Goal: Task Accomplishment & Management: Complete application form

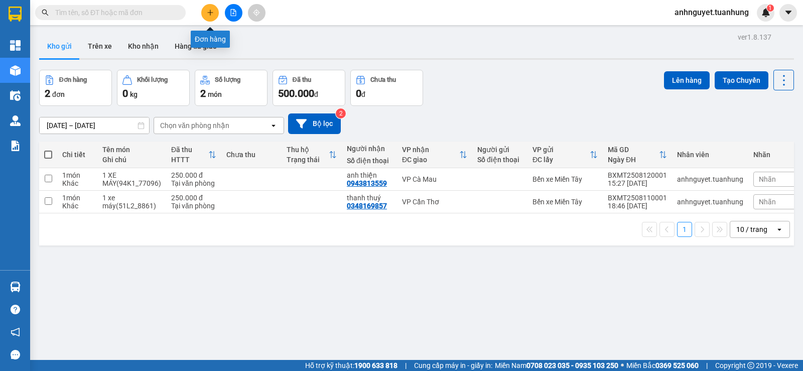
click at [213, 16] on icon "plus" at bounding box center [210, 12] width 7 height 7
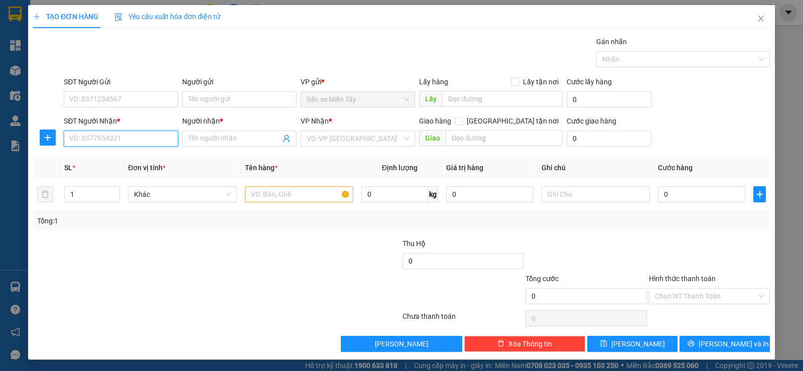
click at [110, 143] on input "SĐT Người Nhận *" at bounding box center [121, 138] width 114 height 16
type input "0929468657"
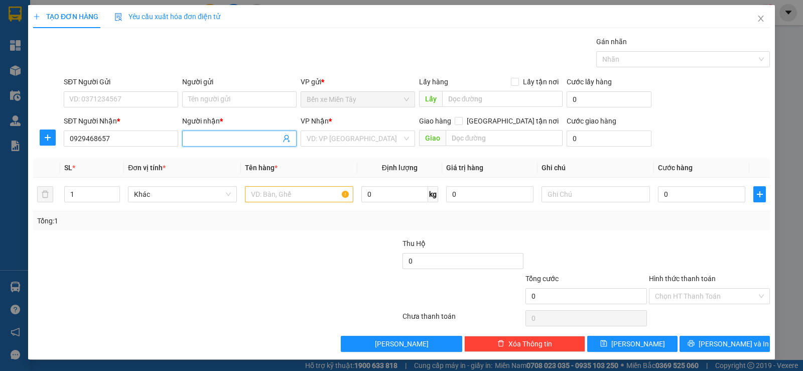
click at [257, 143] on input "Người nhận *" at bounding box center [234, 138] width 92 height 11
click at [317, 136] on input "search" at bounding box center [353, 138] width 95 height 15
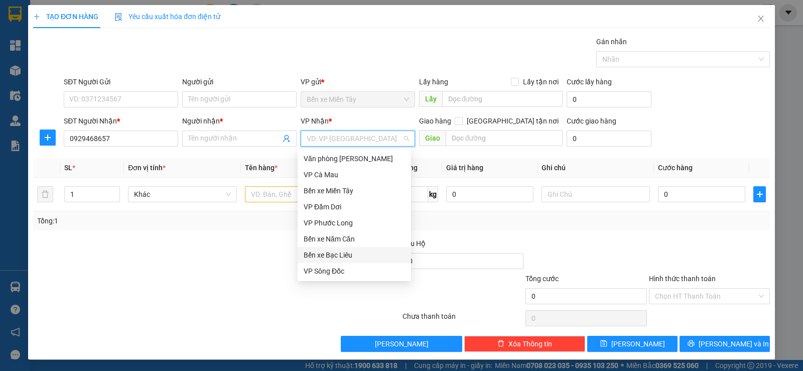
click at [357, 258] on div "Bến xe Bạc Liêu" at bounding box center [353, 254] width 101 height 11
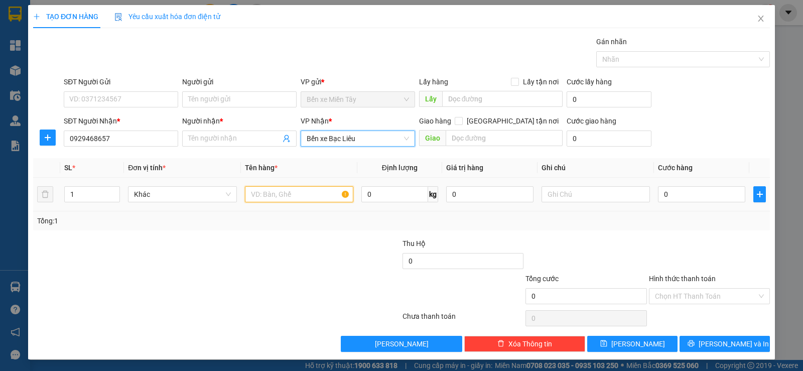
click at [279, 194] on input "text" at bounding box center [299, 194] width 108 height 16
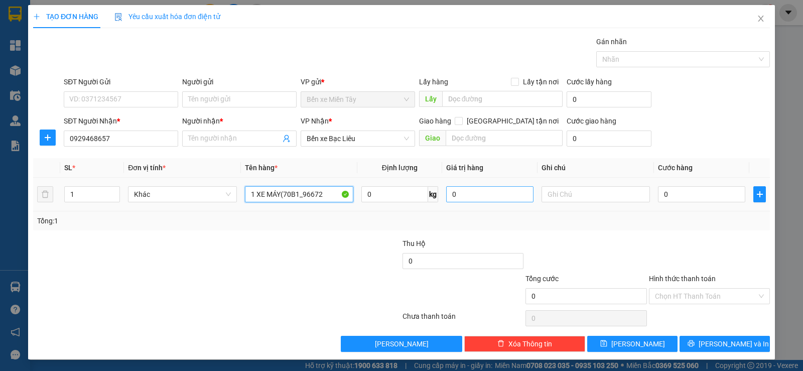
type input "1 XE MÁY(70B1_96672"
click at [484, 193] on input "0" at bounding box center [489, 194] width 87 height 16
type input "300.000"
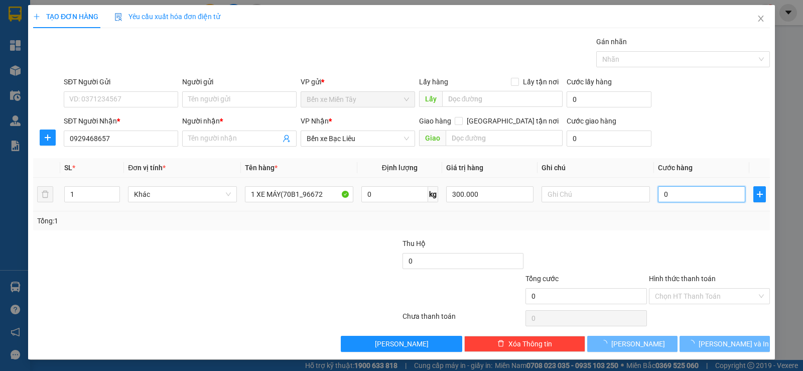
click at [701, 190] on input "0" at bounding box center [701, 194] width 87 height 16
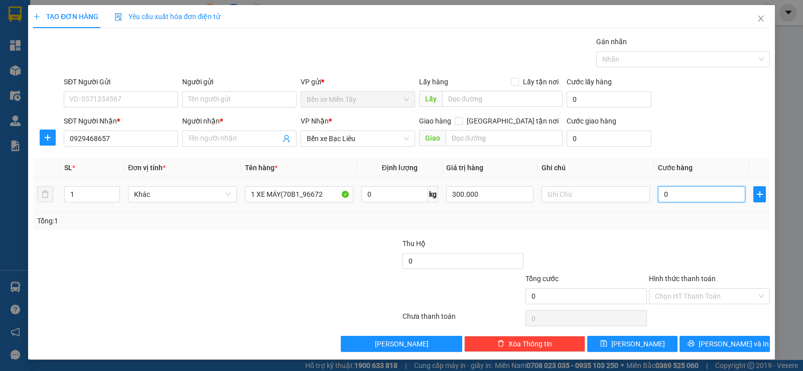
type input "3"
type input "30"
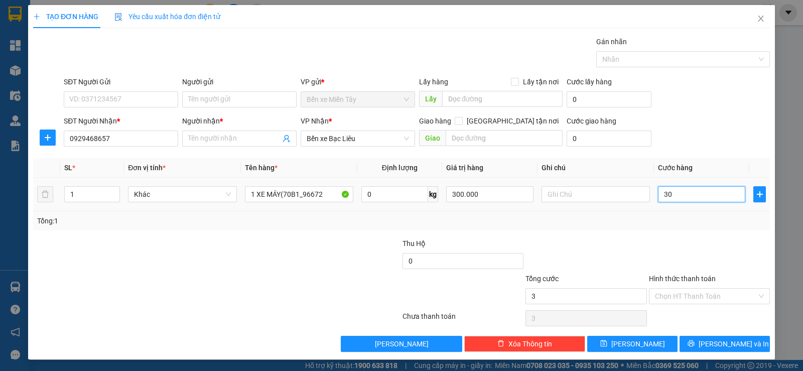
type input "30"
type input "300"
type input "3.000"
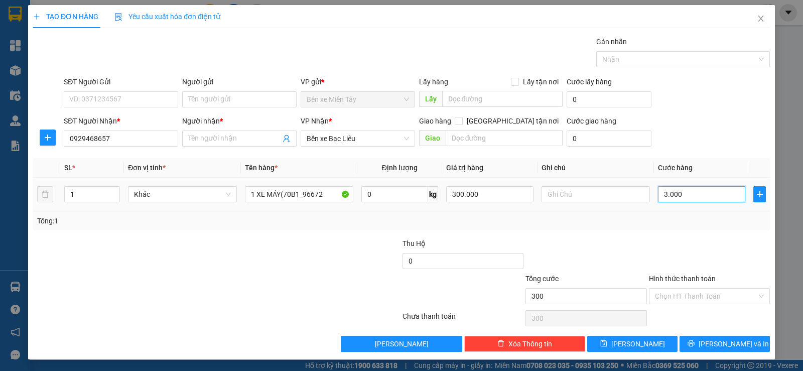
type input "3.000"
type input "30.000"
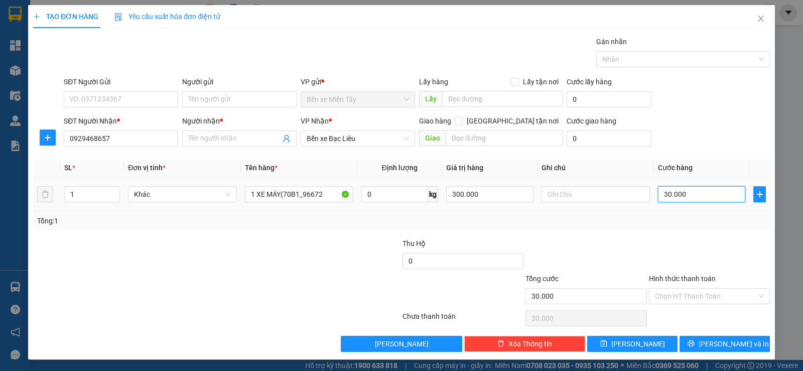
type input "300.000"
click at [689, 297] on input "Hình thức thanh toán" at bounding box center [706, 295] width 102 height 15
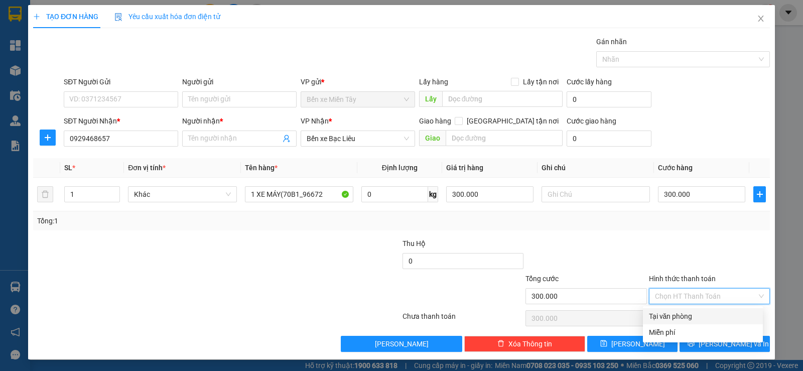
click at [678, 320] on div "Tại văn phòng" at bounding box center [703, 315] width 108 height 11
type input "0"
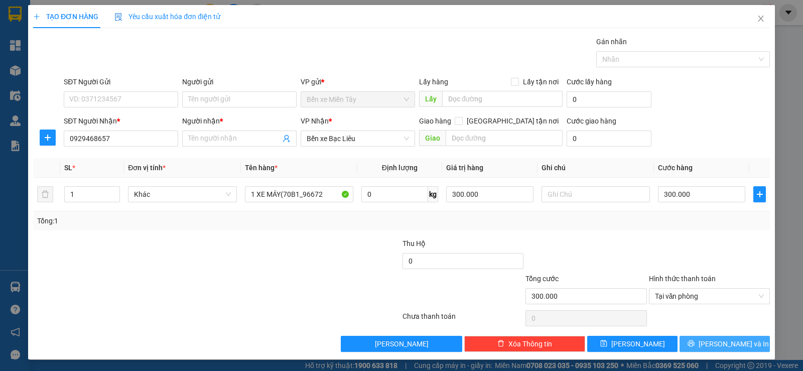
click at [717, 345] on span "[PERSON_NAME] và In" at bounding box center [733, 343] width 70 height 11
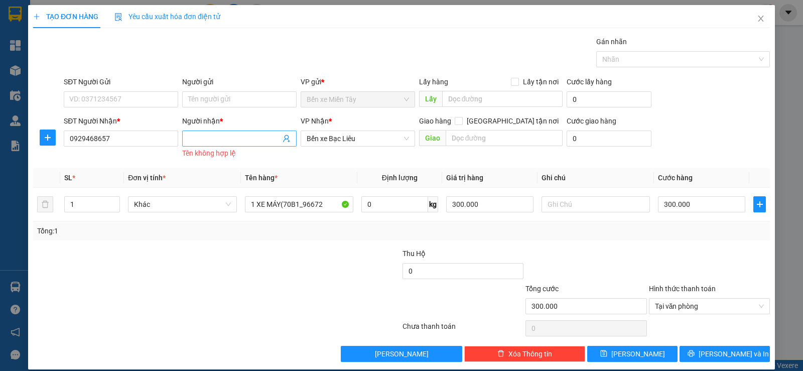
click at [212, 143] on input "Người nhận *" at bounding box center [234, 138] width 92 height 11
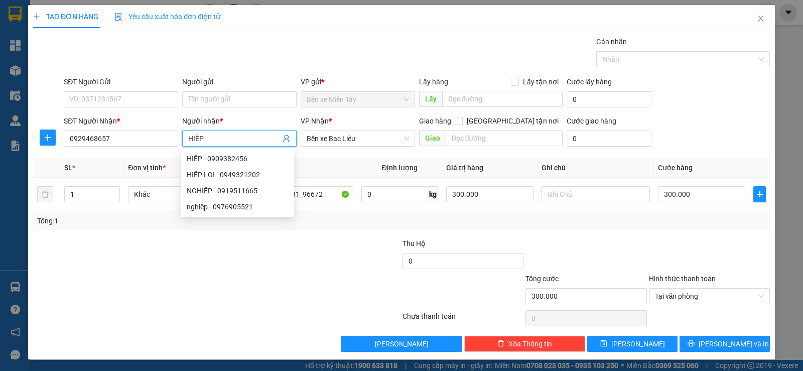
scroll to position [1, 0]
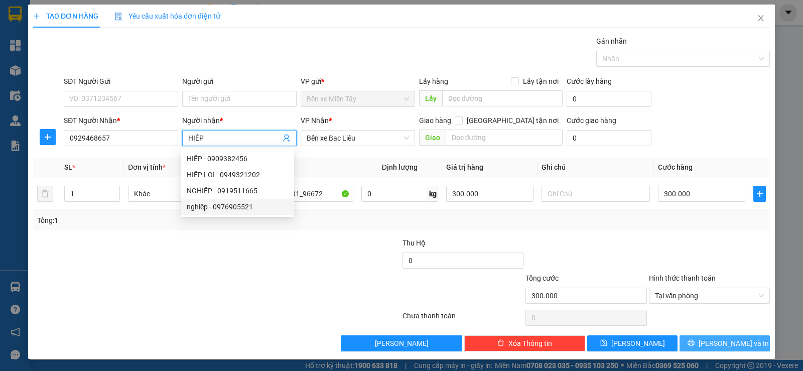
type input "HIÊP"
click at [720, 340] on span "[PERSON_NAME] và In" at bounding box center [733, 343] width 70 height 11
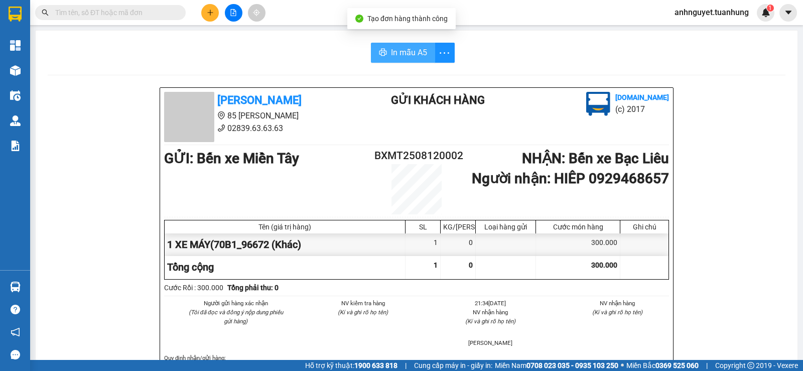
click at [405, 48] on span "In mẫu A5" at bounding box center [409, 52] width 36 height 13
